Goal: Find specific page/section: Find specific page/section

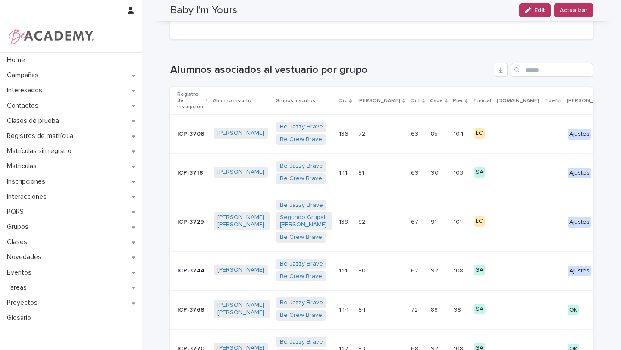
scroll to position [157, 0]
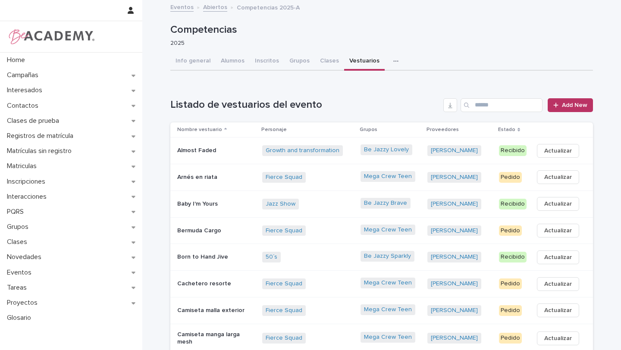
click at [232, 152] on p "Almost Faded" at bounding box center [216, 150] width 78 height 7
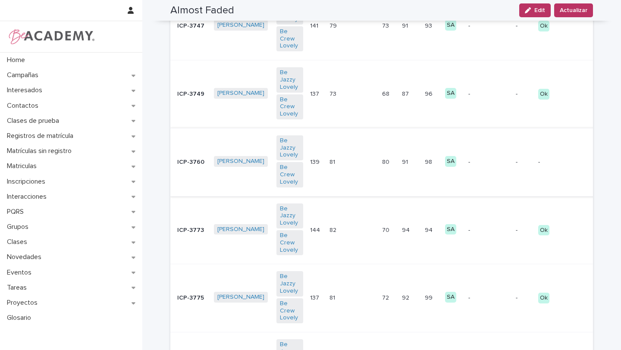
scroll to position [198, 0]
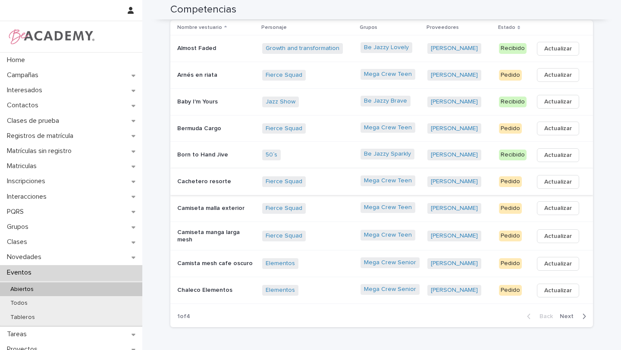
scroll to position [104, 0]
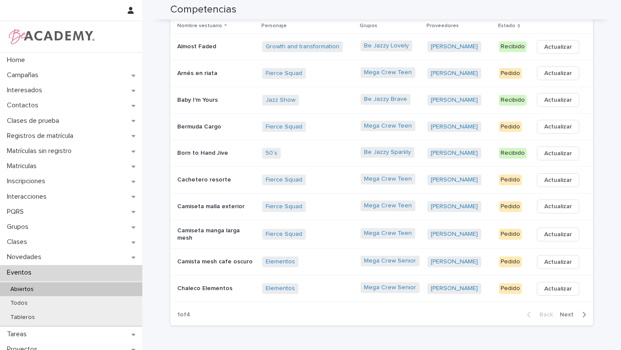
click at [570, 312] on span "Next" at bounding box center [569, 315] width 19 height 6
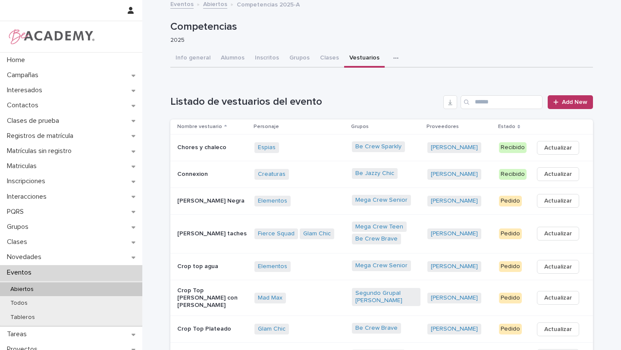
scroll to position [4, 0]
click at [424, 181] on td "Be Jazzy Chic" at bounding box center [385, 173] width 75 height 27
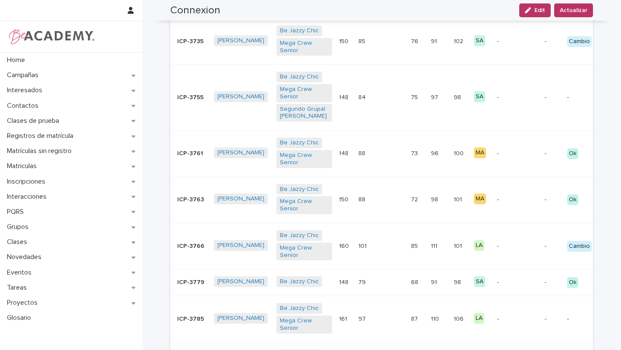
scroll to position [360, 0]
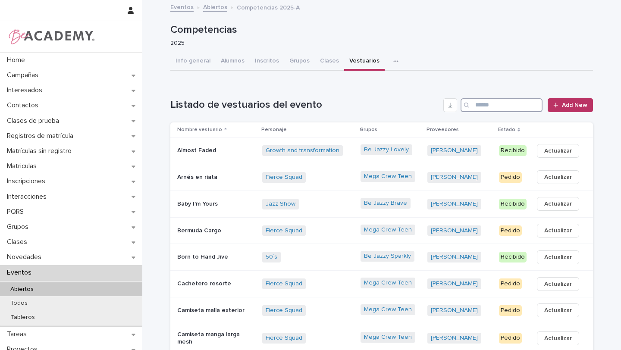
click at [482, 106] on input "Search" at bounding box center [502, 105] width 82 height 14
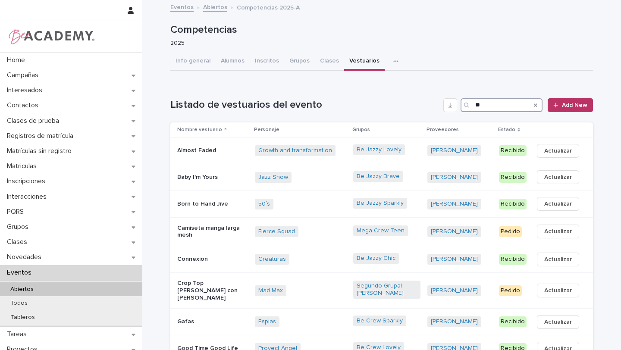
type input "*"
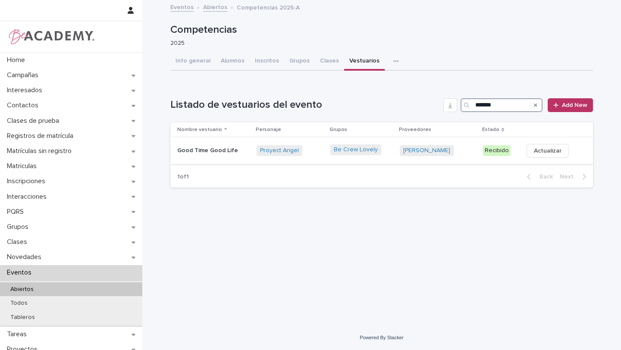
type input "*******"
click at [323, 156] on div "Proyect Angel + 0" at bounding box center [290, 151] width 67 height 18
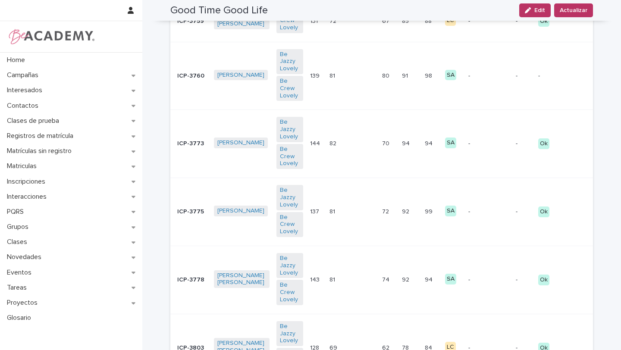
scroll to position [452, 0]
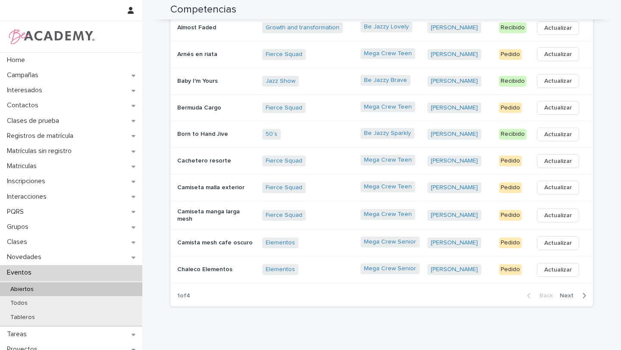
scroll to position [127, 0]
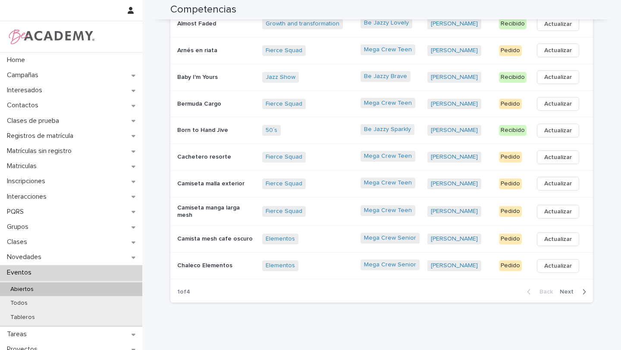
click at [573, 289] on span "Next" at bounding box center [569, 292] width 19 height 6
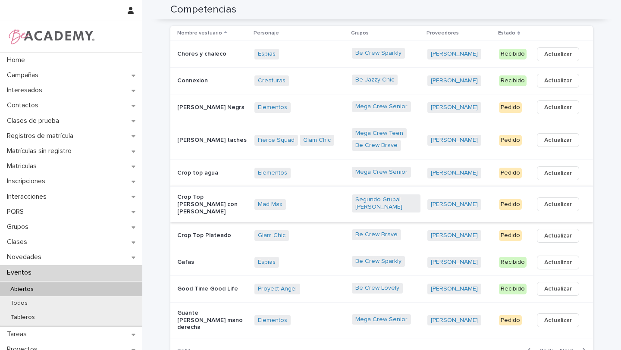
scroll to position [0, 0]
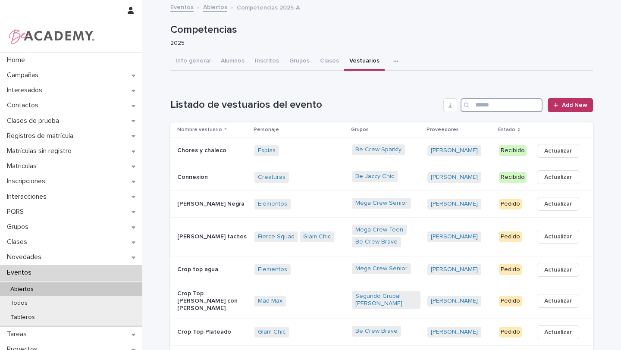
click at [510, 106] on input "Search" at bounding box center [502, 105] width 82 height 14
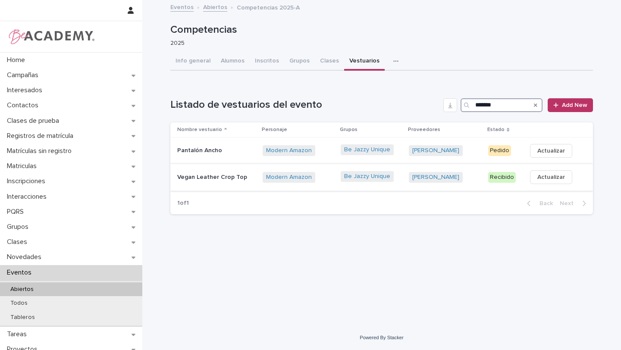
type input "*******"
click at [406, 179] on td "Be Jazzy Unique" at bounding box center [371, 177] width 69 height 27
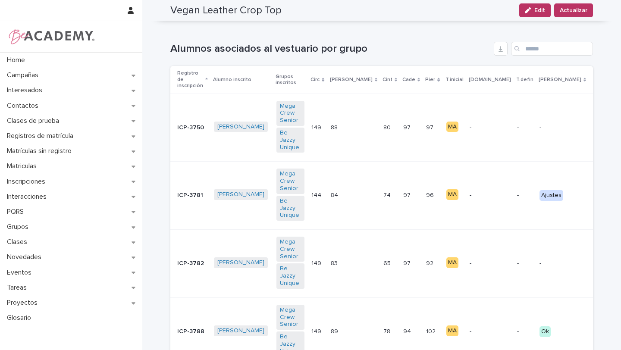
scroll to position [187, 0]
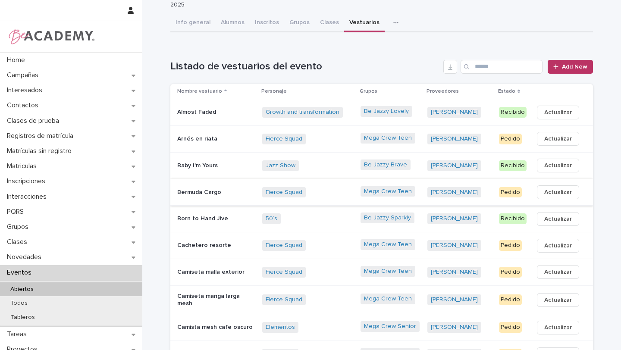
scroll to position [38, 0]
click at [342, 170] on div "Jazz Show + 0" at bounding box center [307, 166] width 91 height 11
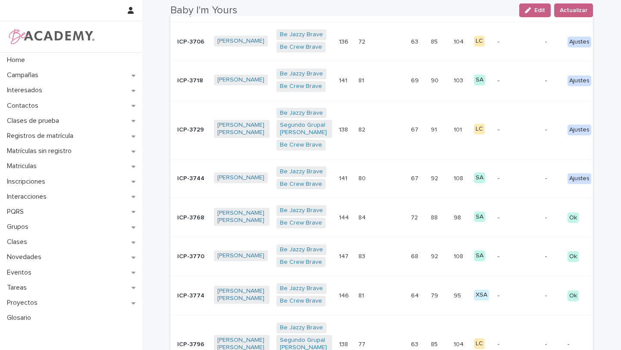
scroll to position [374, 0]
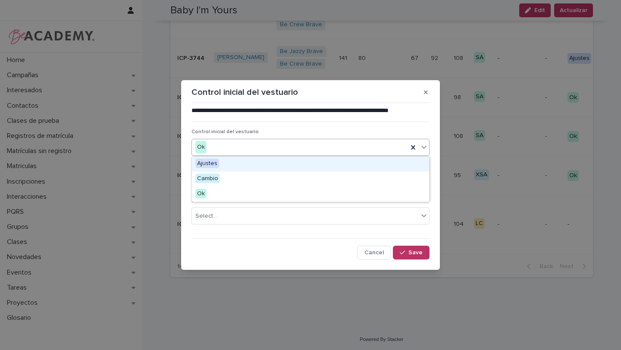
click at [369, 147] on div "Ok" at bounding box center [300, 147] width 216 height 14
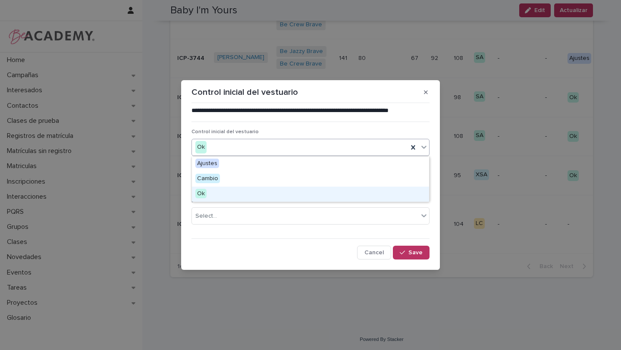
click at [352, 198] on div "Ok" at bounding box center [310, 194] width 237 height 15
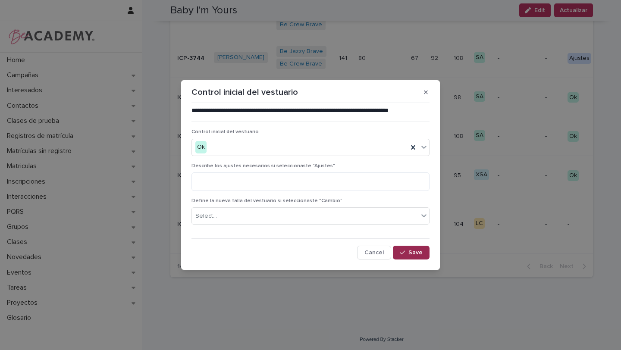
click at [407, 253] on div "button" at bounding box center [404, 253] width 9 height 6
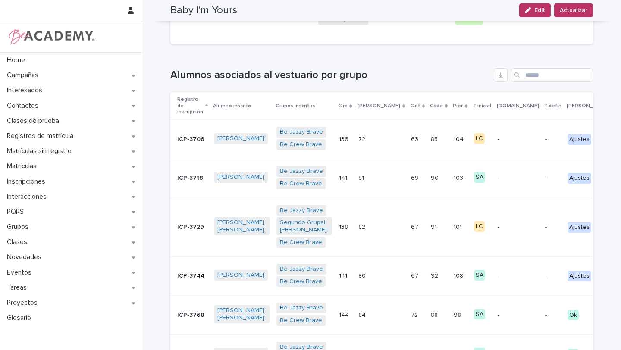
scroll to position [157, 0]
